Goal: Task Accomplishment & Management: Use online tool/utility

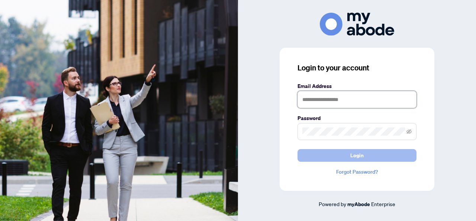
type input "**********"
click at [350, 155] on button "Login" at bounding box center [357, 155] width 119 height 13
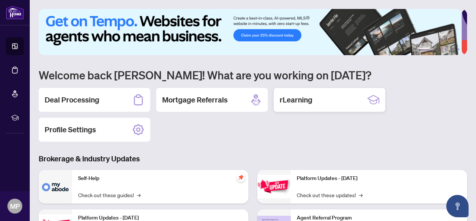
click at [314, 106] on div "rLearning" at bounding box center [330, 100] width 112 height 24
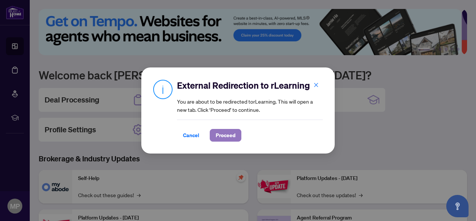
click at [222, 136] on span "Proceed" at bounding box center [226, 135] width 20 height 12
